Goal: Transaction & Acquisition: Book appointment/travel/reservation

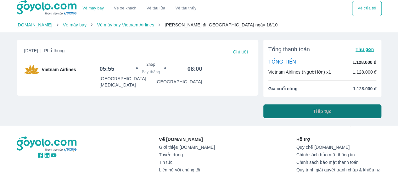
click at [325, 109] on span "Tiếp tục" at bounding box center [322, 111] width 18 height 6
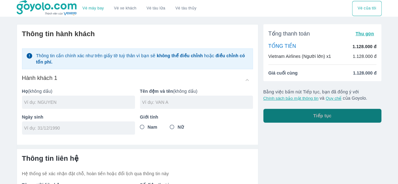
click at [321, 115] on span "Tiếp tục" at bounding box center [322, 116] width 18 height 6
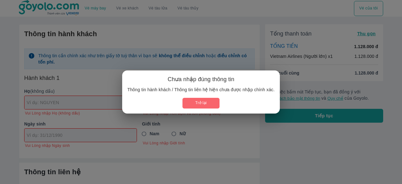
click at [201, 103] on button "Trở lại" at bounding box center [201, 103] width 37 height 10
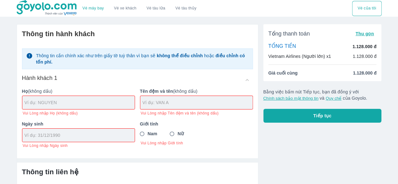
click at [76, 103] on input "text" at bounding box center [80, 102] width 110 height 6
click at [79, 104] on input "text" at bounding box center [80, 102] width 110 height 6
drag, startPoint x: 42, startPoint y: 101, endPoint x: 30, endPoint y: 102, distance: 12.0
click at [30, 102] on input "HO [PERSON_NAME]" at bounding box center [80, 102] width 110 height 6
type input "HO"
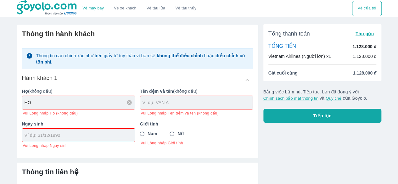
click at [167, 104] on input "text" at bounding box center [197, 102] width 110 height 6
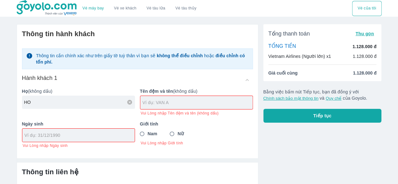
paste input "[PERSON_NAME]"
type input "[PERSON_NAME]"
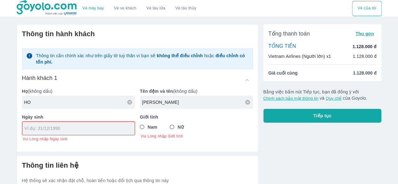
click at [68, 136] on div "Ngày sinh Vui Lòng nhập Ngày sinh" at bounding box center [76, 125] width 118 height 33
type input "[DATE]"
click at [172, 125] on input "Nữ" at bounding box center [171, 126] width 11 height 11
radio input "true"
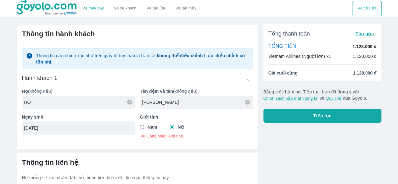
click at [324, 117] on span "Tiếp tục" at bounding box center [322, 116] width 18 height 6
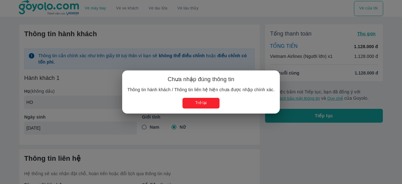
type input "[PERSON_NAME]"
type input "HO [PERSON_NAME]"
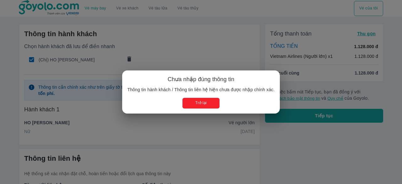
click at [202, 104] on button "Trở lại" at bounding box center [201, 103] width 37 height 10
